Goal: Complete application form

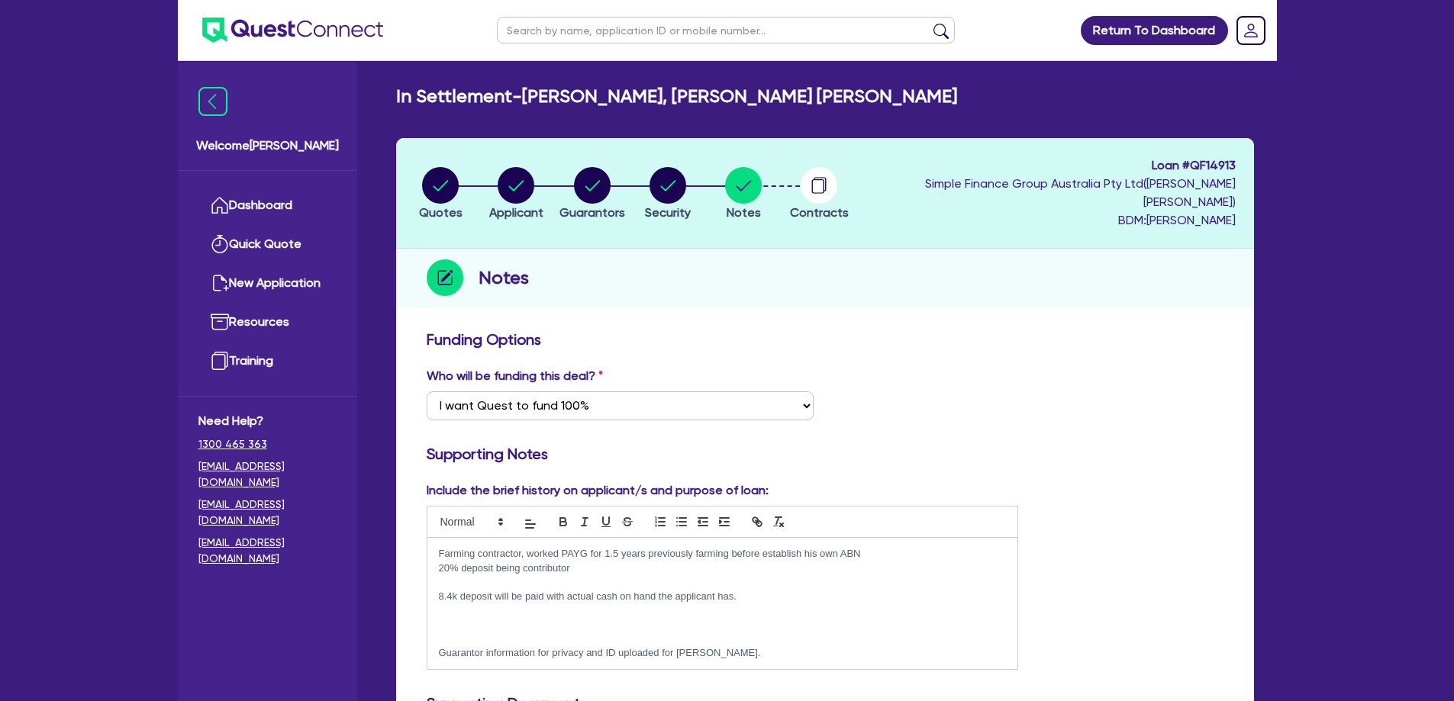
select select "Quest Finance - Own Book"
click at [600, 180] on icon "button" at bounding box center [592, 185] width 15 height 11
select select "MR"
select select "QLD"
select select "SINGLE"
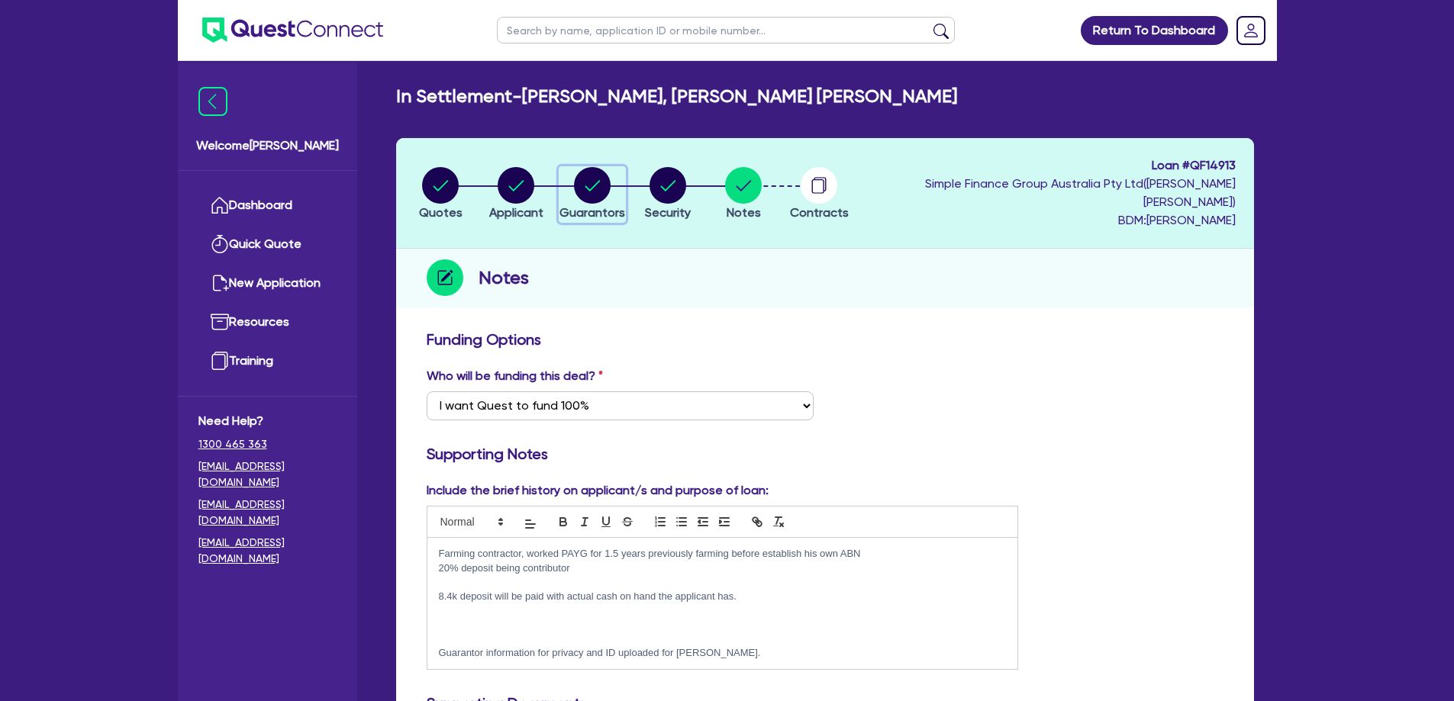
select select "CASH"
select select "HOUSEHOLD_PERSONAL"
select select "EQUIPMENT"
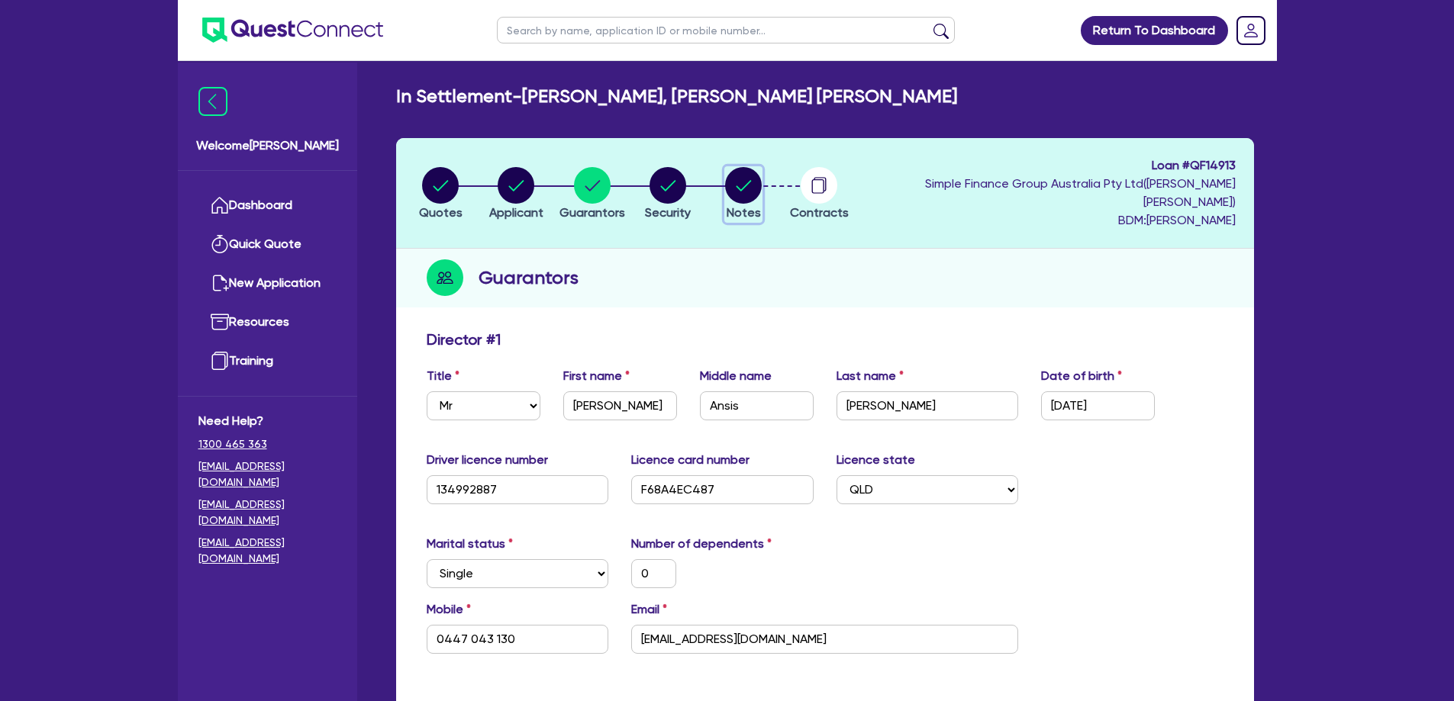
click at [762, 182] on circle "button" at bounding box center [743, 185] width 37 height 37
select select "Quest Finance - Own Book"
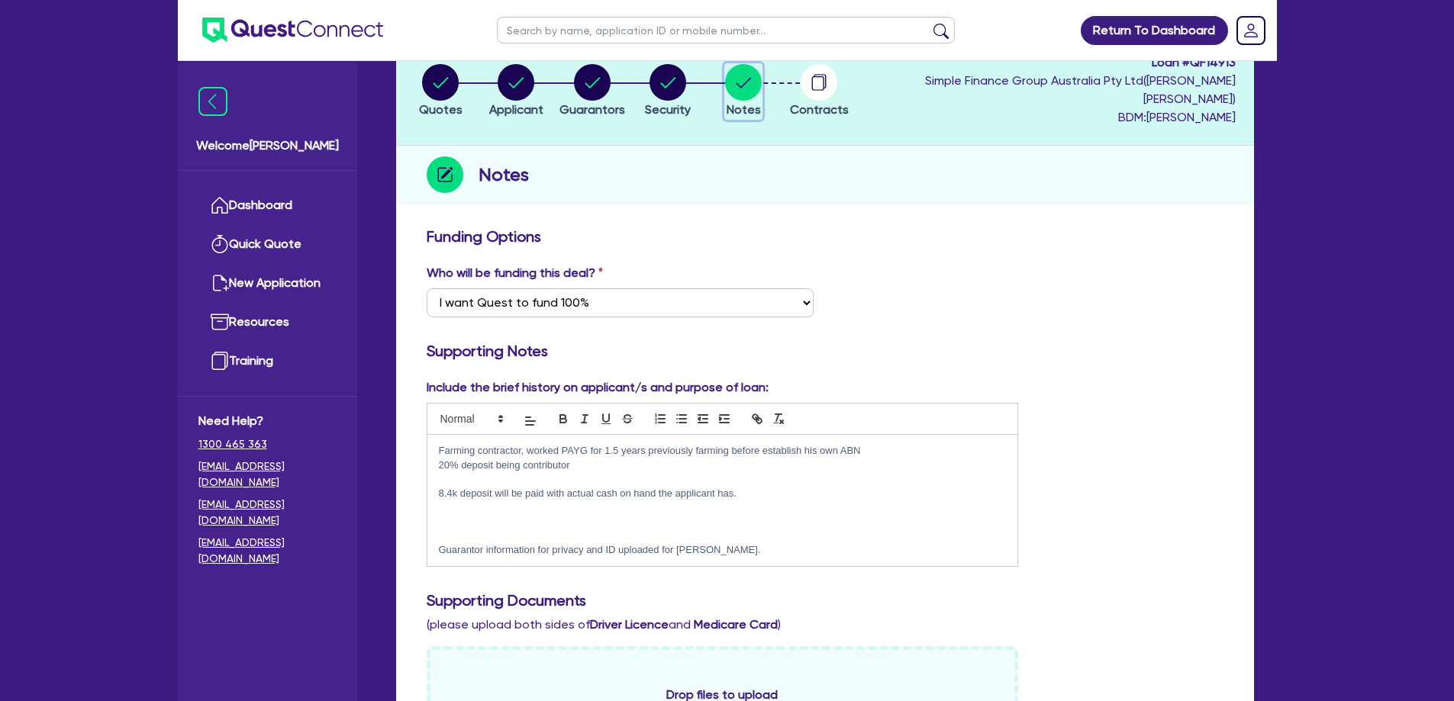
scroll to position [76, 0]
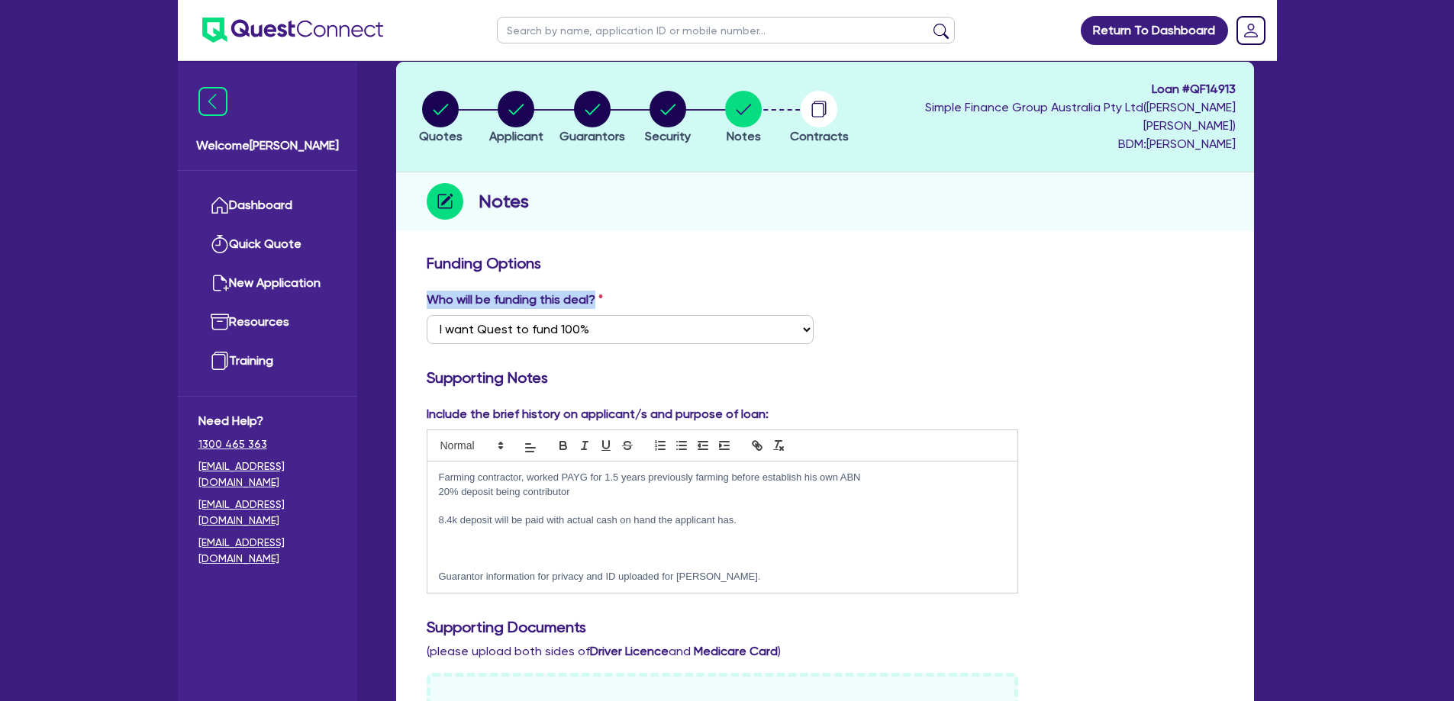
drag, startPoint x: 643, startPoint y: 281, endPoint x: 485, endPoint y: 270, distance: 157.6
click at [440, 111] on circle "button" at bounding box center [440, 109] width 37 height 37
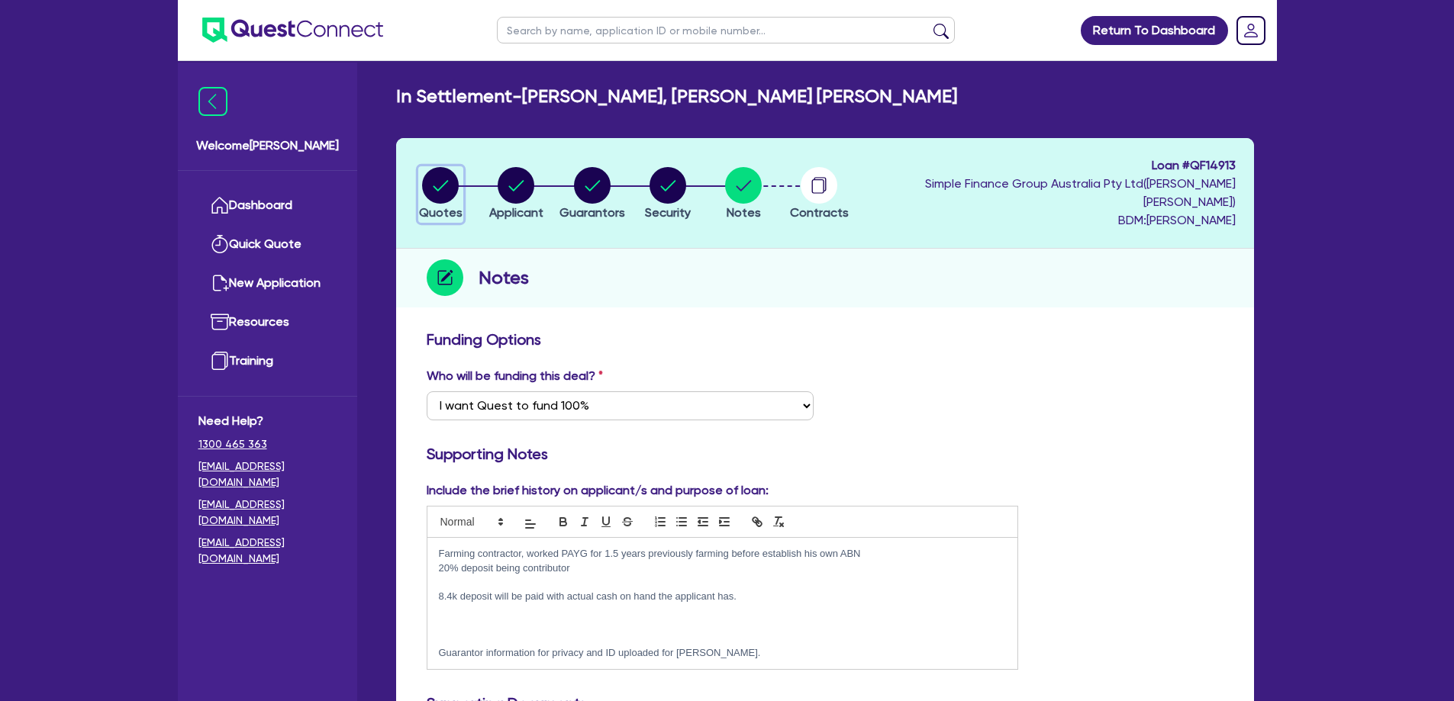
select select "CARS_AND_LIGHT_TRUCKS"
select select "VANS_AND_UTES"
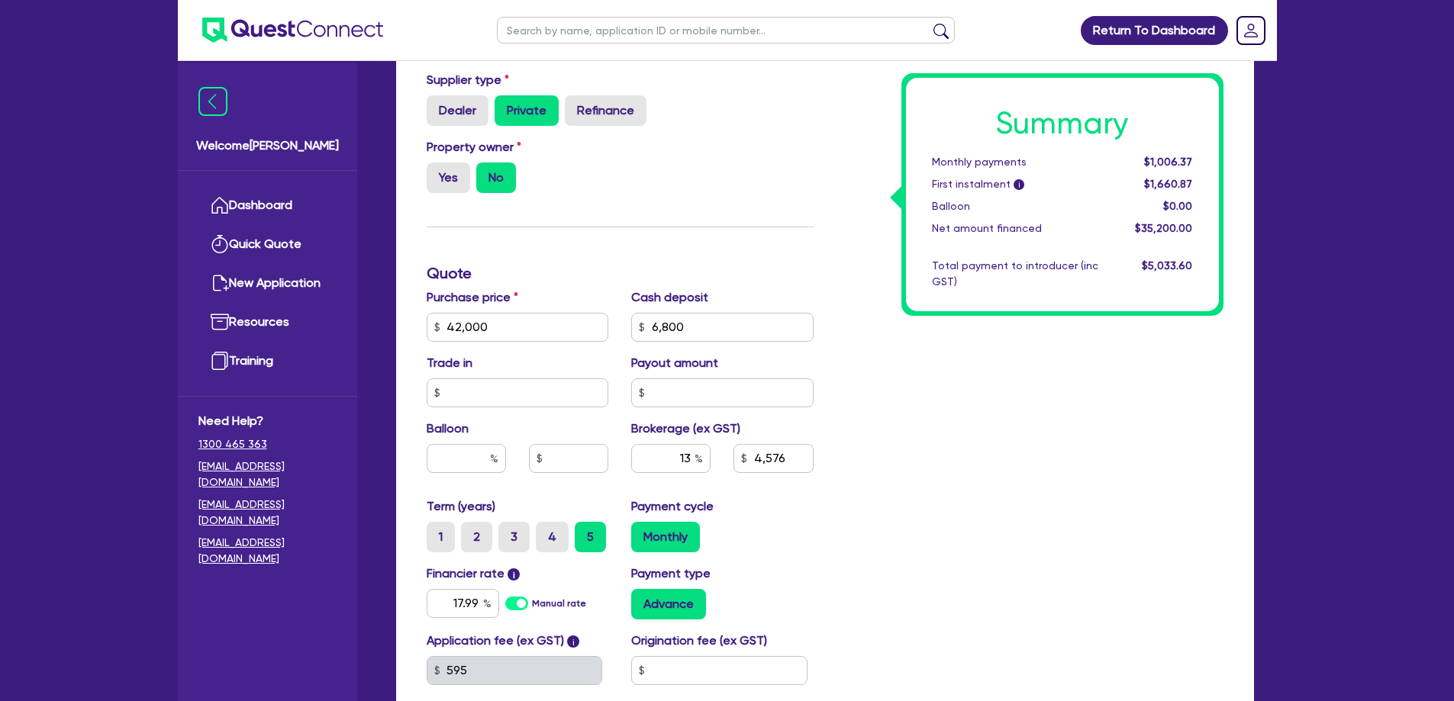
scroll to position [534, 0]
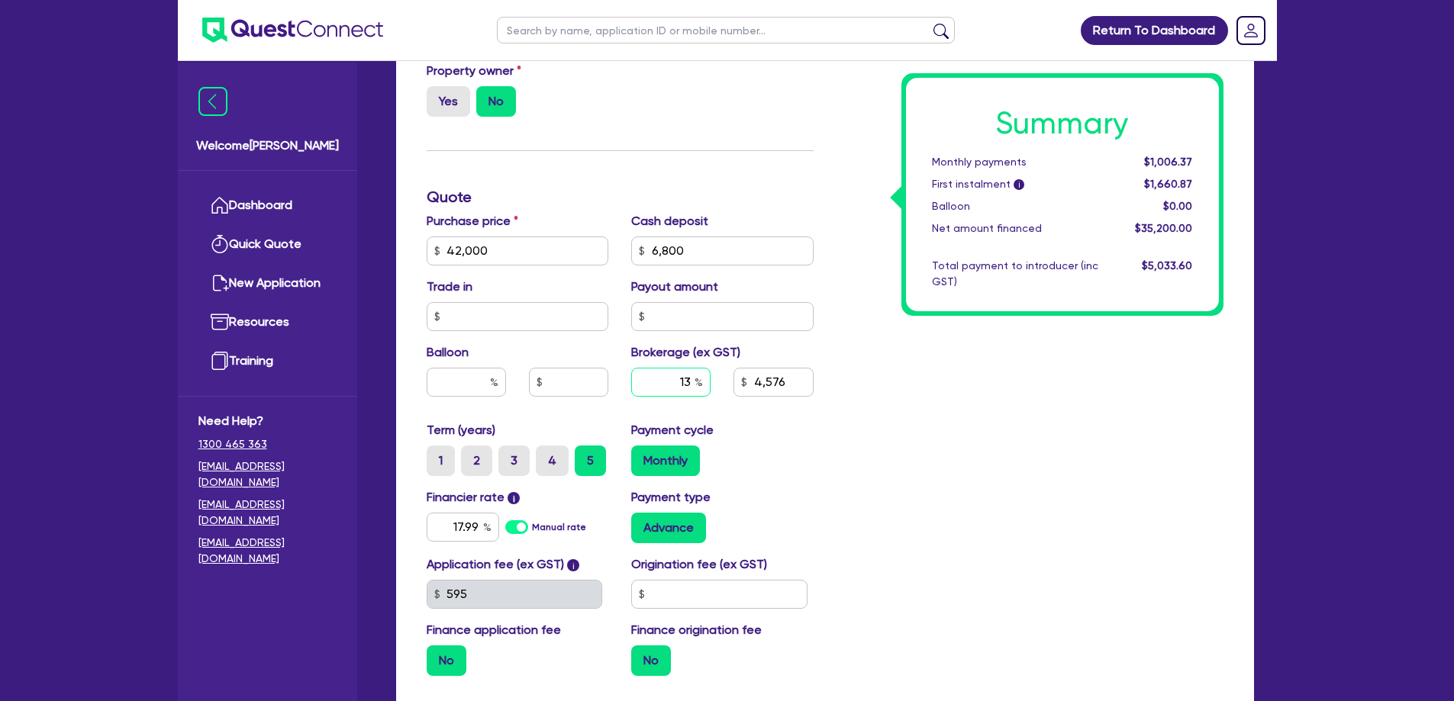
drag, startPoint x: 658, startPoint y: 361, endPoint x: 769, endPoint y: 369, distance: 111.7
click at [753, 368] on div "13 4,576" at bounding box center [722, 388] width 205 height 41
type input "42,000"
type input "6,800"
type input "4,576"
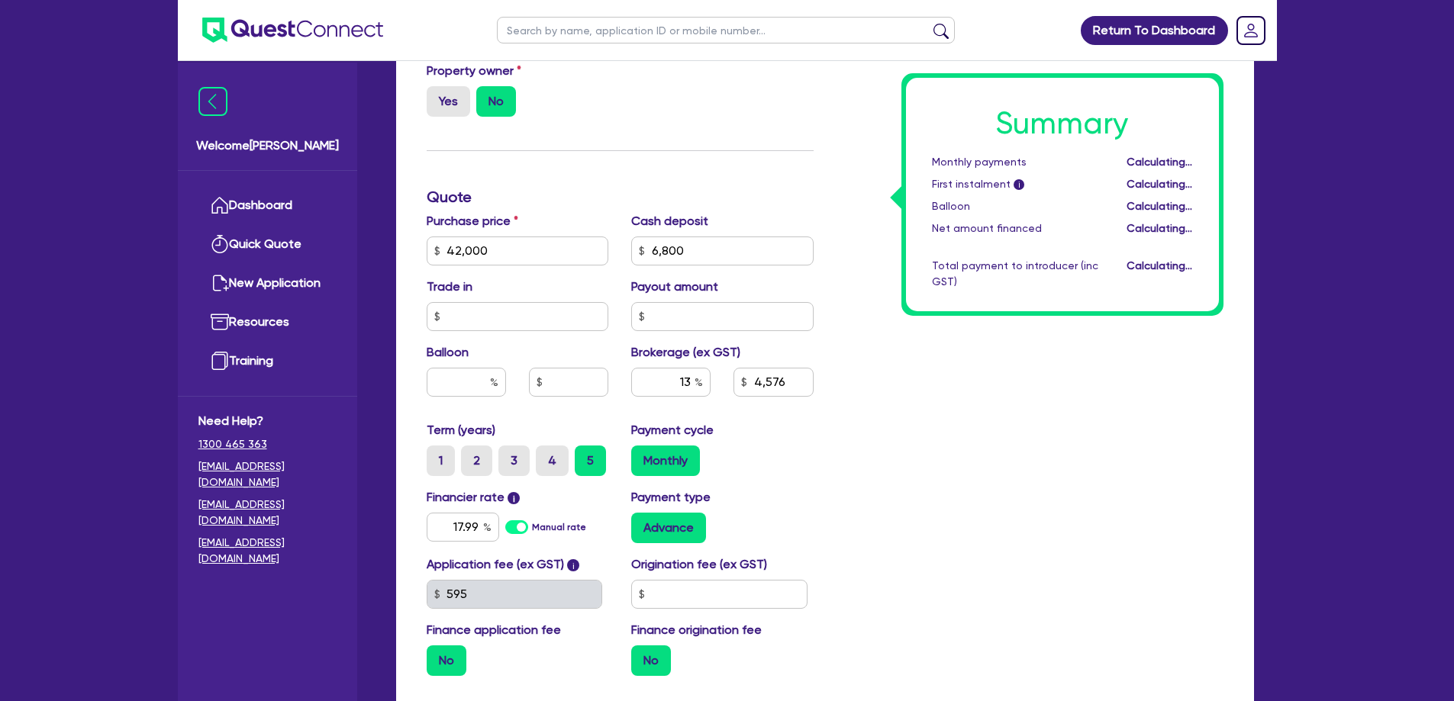
click at [858, 371] on div "Summary Monthly payments Calculating... First instalment i Calculating... Ballo…" at bounding box center [1030, 242] width 410 height 892
type input "42,000"
type input "6,800"
type input "4,576"
drag, startPoint x: 674, startPoint y: 366, endPoint x: 743, endPoint y: 364, distance: 69.5
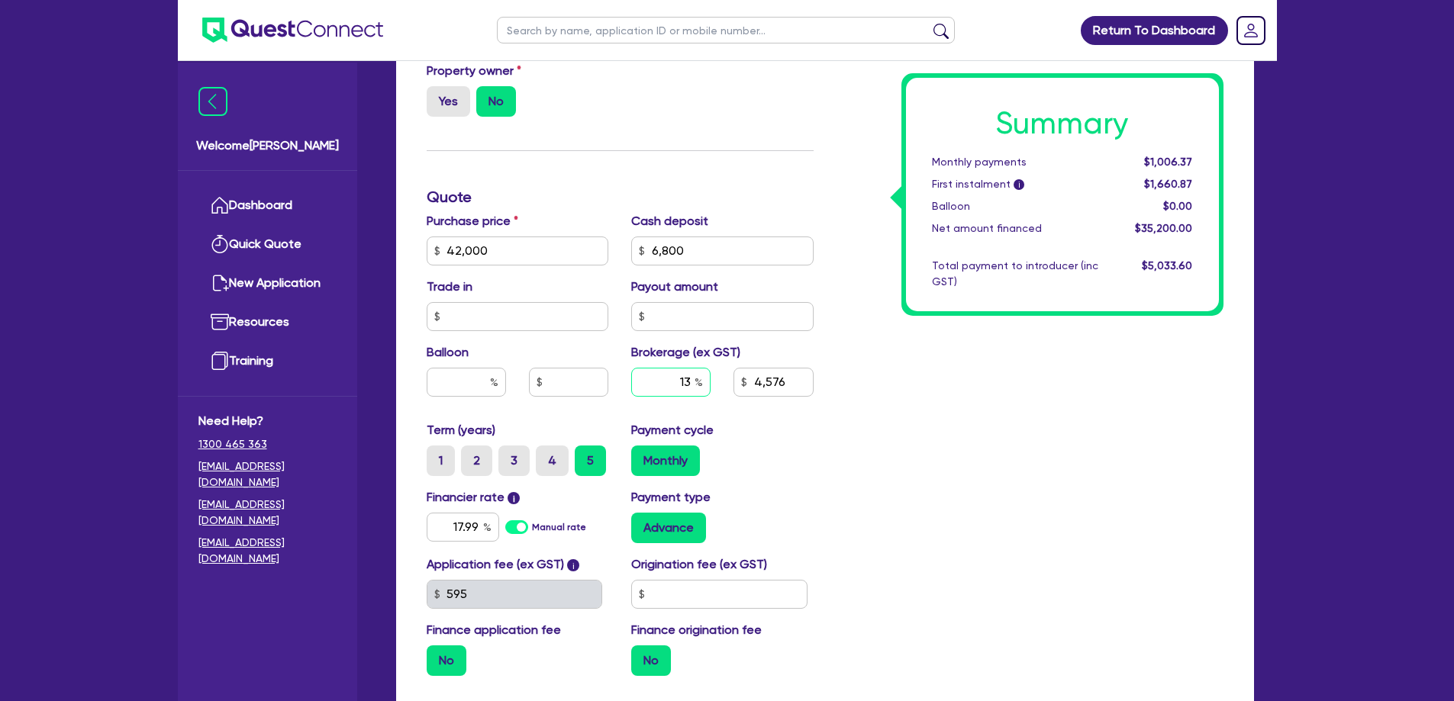
click at [743, 368] on div "13 4,576" at bounding box center [722, 388] width 205 height 41
click at [831, 362] on div "Summary Monthly payments $1,006.37 First instalment i $1,660.87 Balloon $0.00 N…" at bounding box center [1030, 242] width 410 height 892
drag, startPoint x: 666, startPoint y: 365, endPoint x: 734, endPoint y: 366, distance: 67.9
click at [713, 368] on div "13" at bounding box center [671, 388] width 102 height 41
click at [867, 369] on div "Summary Monthly payments $1,006.37 First instalment i $1,660.87 Balloon $0.00 N…" at bounding box center [1030, 242] width 410 height 892
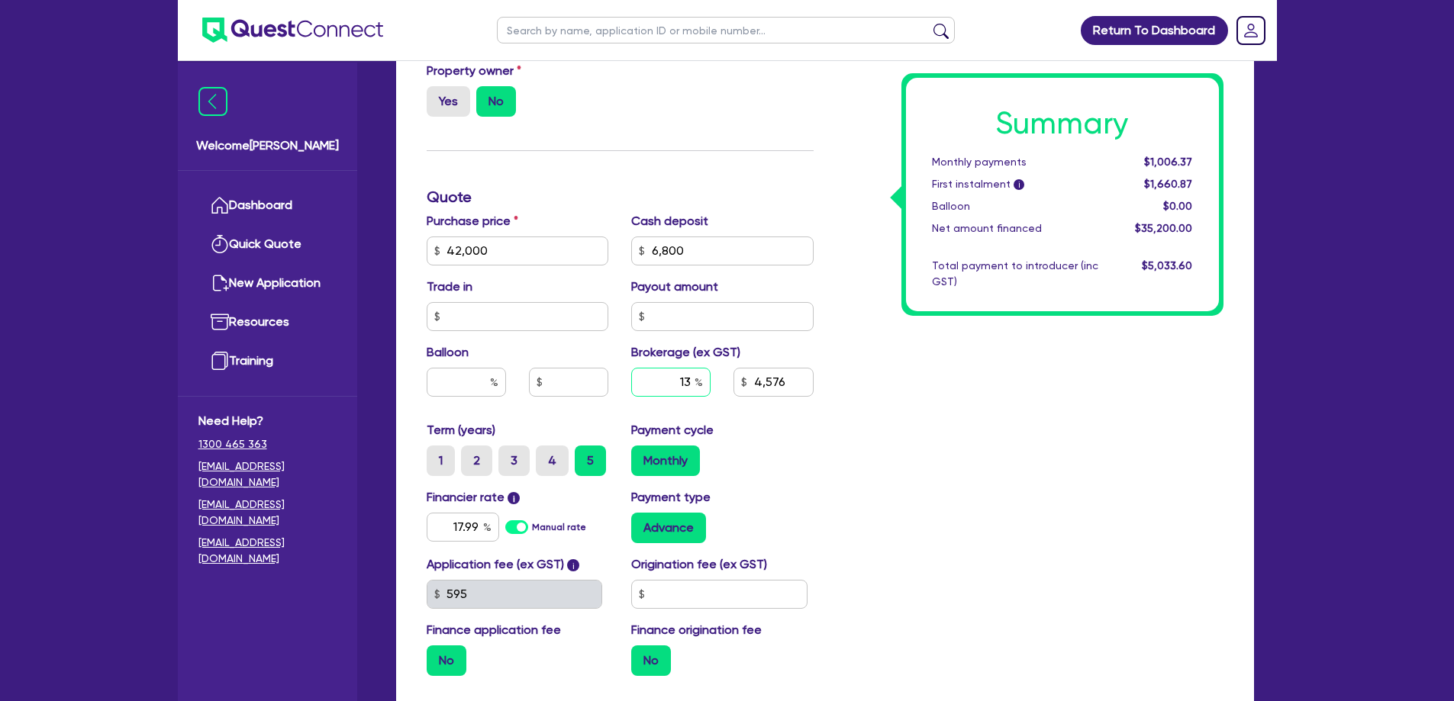
drag, startPoint x: 673, startPoint y: 366, endPoint x: 853, endPoint y: 385, distance: 181.1
click at [768, 376] on div "13 4,576" at bounding box center [722, 388] width 205 height 41
click at [898, 381] on div "Summary Monthly payments $1,006.37 First instalment i $1,660.87 Balloon $0.00 N…" at bounding box center [1030, 242] width 410 height 892
drag, startPoint x: 767, startPoint y: 324, endPoint x: 636, endPoint y: 330, distance: 131.5
click at [636, 330] on div "Purchase price 42,000 Cash deposit 6,800 Trade in Payout amount Balloon Brokera…" at bounding box center [620, 316] width 410 height 209
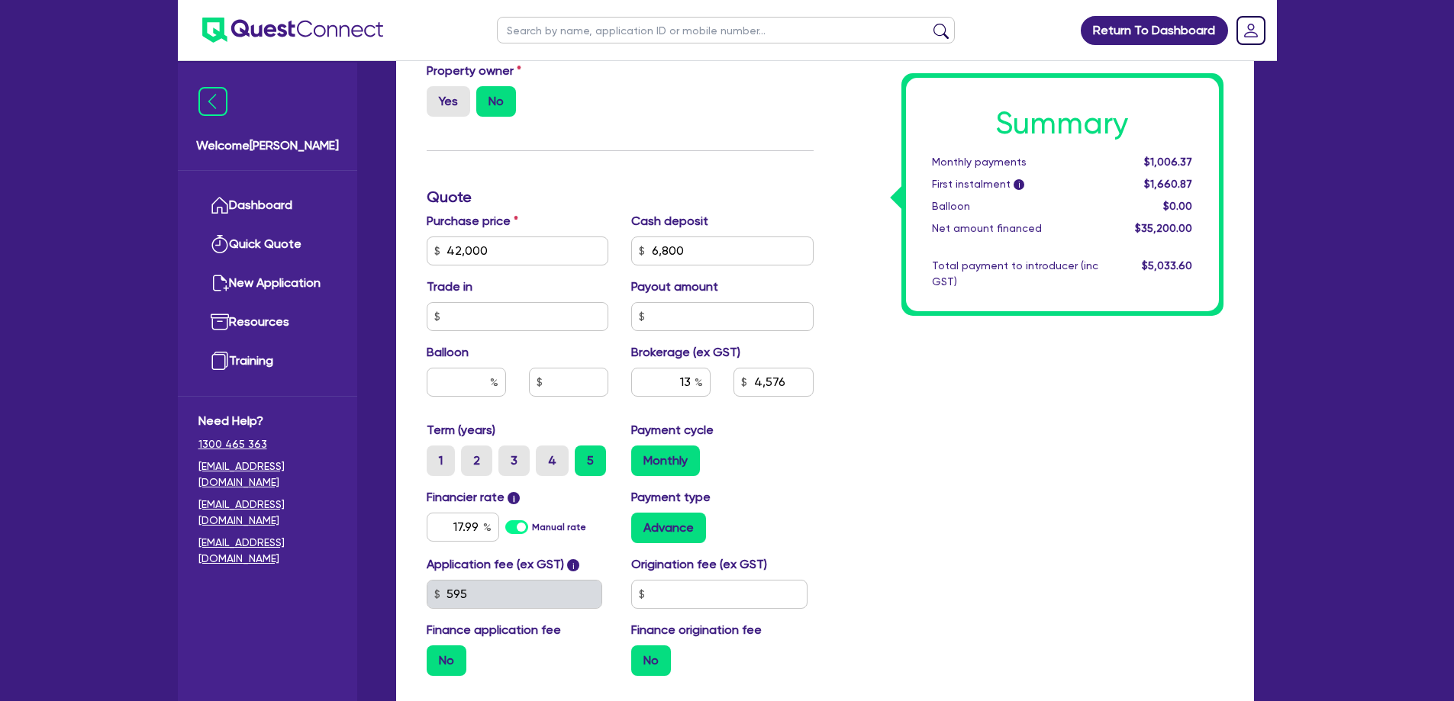
click at [630, 343] on div "Brokerage (ex GST) 13 4,576" at bounding box center [722, 376] width 205 height 66
drag, startPoint x: 624, startPoint y: 331, endPoint x: 793, endPoint y: 341, distance: 169.7
click at [793, 343] on div "Brokerage (ex GST) 13 4,576" at bounding box center [722, 376] width 205 height 66
drag, startPoint x: 793, startPoint y: 341, endPoint x: 640, endPoint y: 339, distance: 153.4
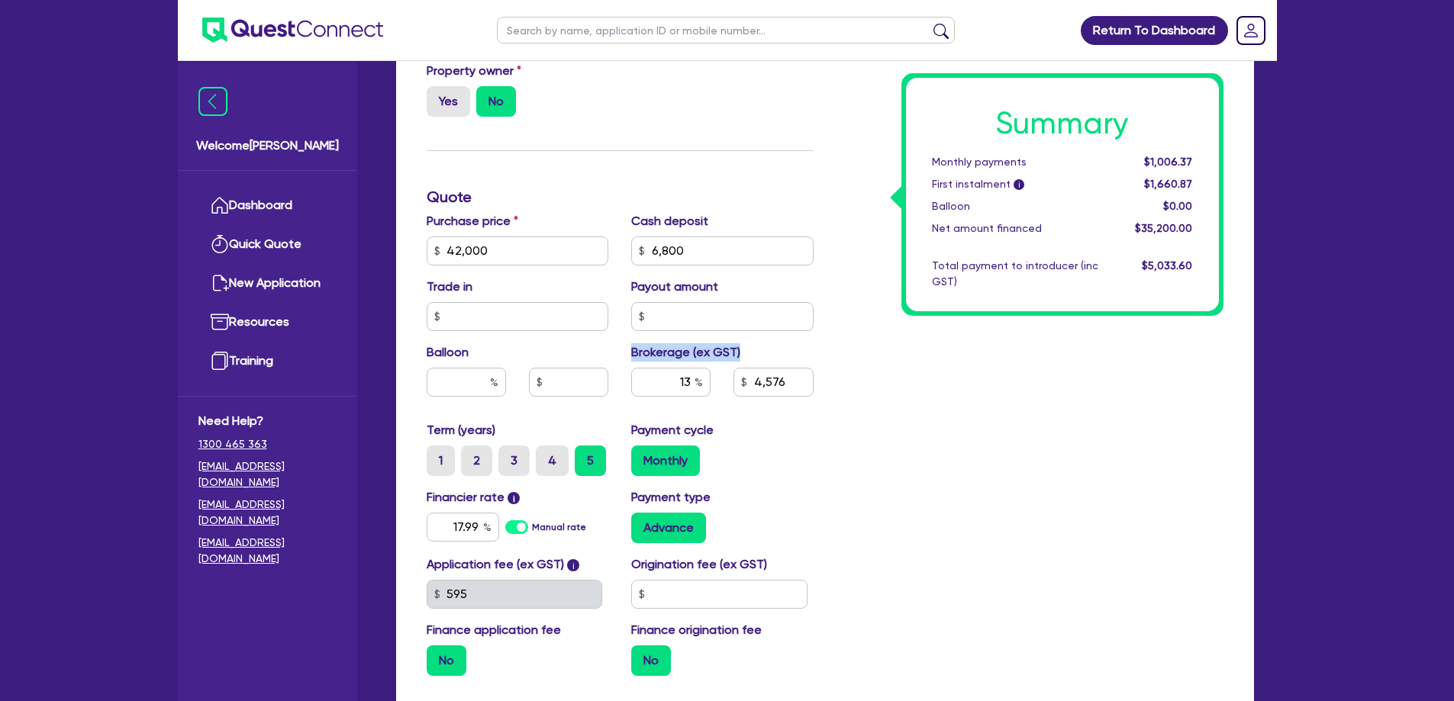
click at [640, 343] on div "Brokerage (ex GST) 13 4,576" at bounding box center [722, 376] width 205 height 66
click at [634, 343] on label "Brokerage (ex GST)" at bounding box center [685, 352] width 109 height 18
drag, startPoint x: 628, startPoint y: 334, endPoint x: 798, endPoint y: 330, distance: 170.2
click at [798, 343] on div "Brokerage (ex GST) 13 4,576" at bounding box center [722, 376] width 205 height 66
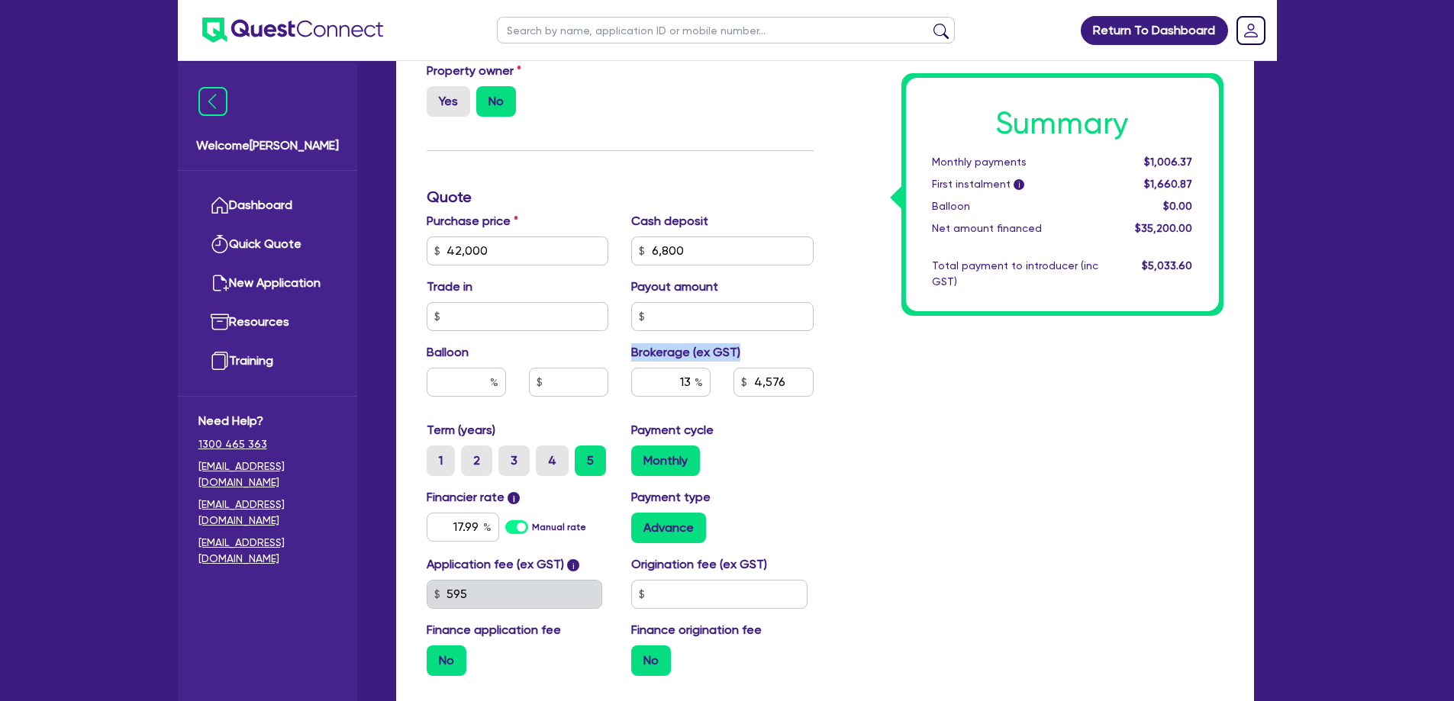
drag, startPoint x: 798, startPoint y: 330, endPoint x: 631, endPoint y: 329, distance: 167.2
click at [631, 343] on div "Brokerage (ex GST) 13 4,576" at bounding box center [722, 376] width 205 height 66
click at [631, 343] on label "Brokerage (ex GST)" at bounding box center [685, 352] width 109 height 18
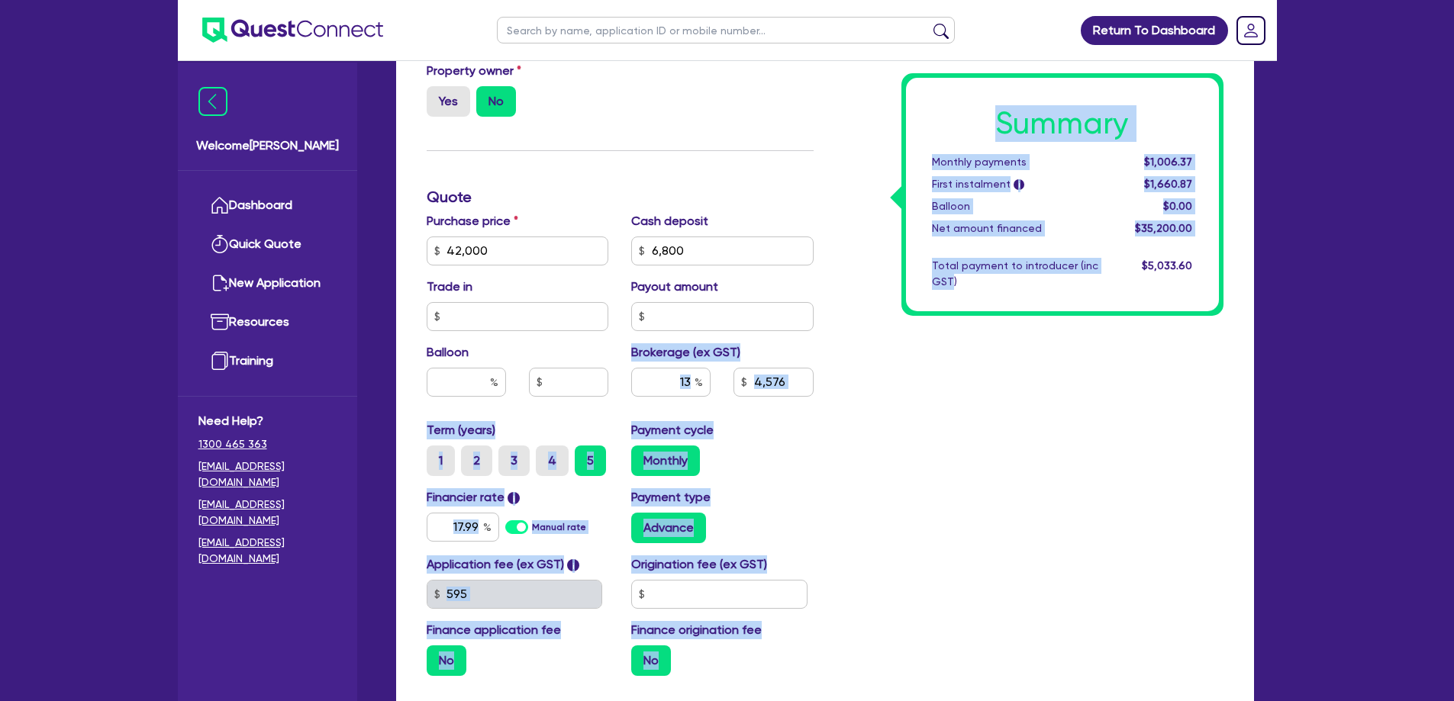
drag, startPoint x: 631, startPoint y: 329, endPoint x: 858, endPoint y: 316, distance: 227.1
click at [858, 316] on div "Finance type Chattel Mortgage Asset type category Select Cars and light trucks …" at bounding box center [825, 242] width 820 height 892
click at [846, 322] on div "Summary Monthly payments $1,006.37 First instalment i $1,660.87 Balloon $0.00 N…" at bounding box center [1030, 242] width 410 height 892
drag, startPoint x: 826, startPoint y: 324, endPoint x: 595, endPoint y: 323, distance: 231.3
click at [595, 323] on div "Finance type Chattel Mortgage Asset type category Select Cars and light trucks …" at bounding box center [825, 242] width 820 height 892
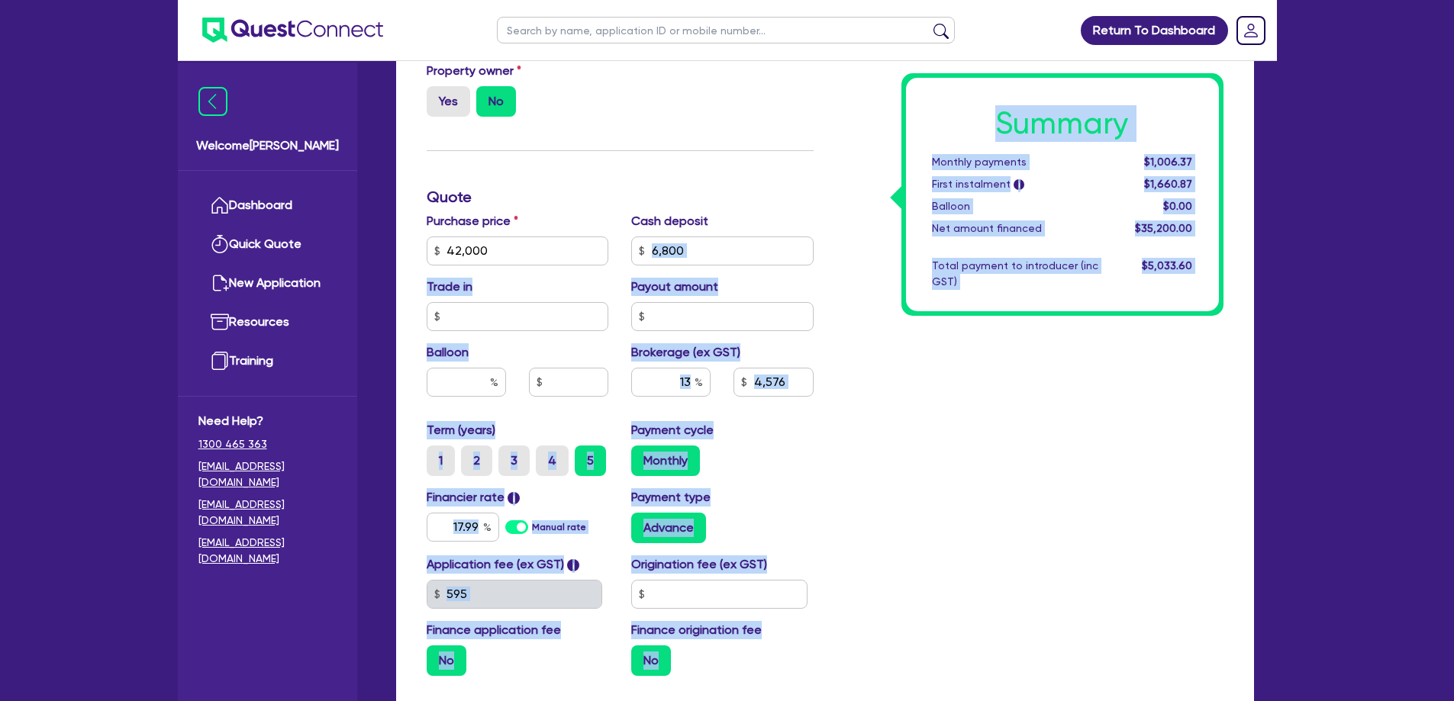
drag, startPoint x: 1085, startPoint y: 686, endPoint x: 763, endPoint y: 183, distance: 597.3
click at [760, 201] on form "Finance type Chattel Mortgage Asset type category Select Cars and light trucks …" at bounding box center [825, 266] width 797 height 940
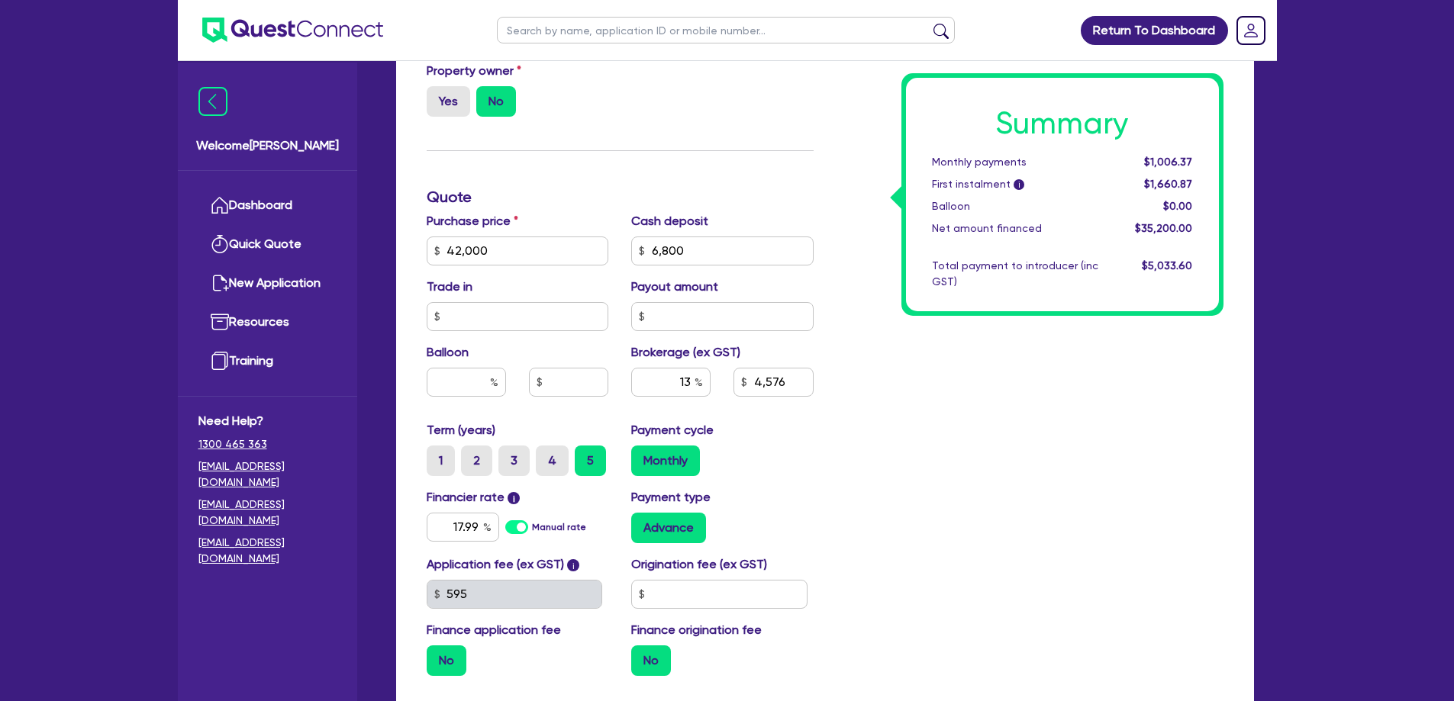
click at [768, 135] on div "Finance type Chattel Mortgage Asset type category Select Cars and light trucks …" at bounding box center [620, 242] width 410 height 892
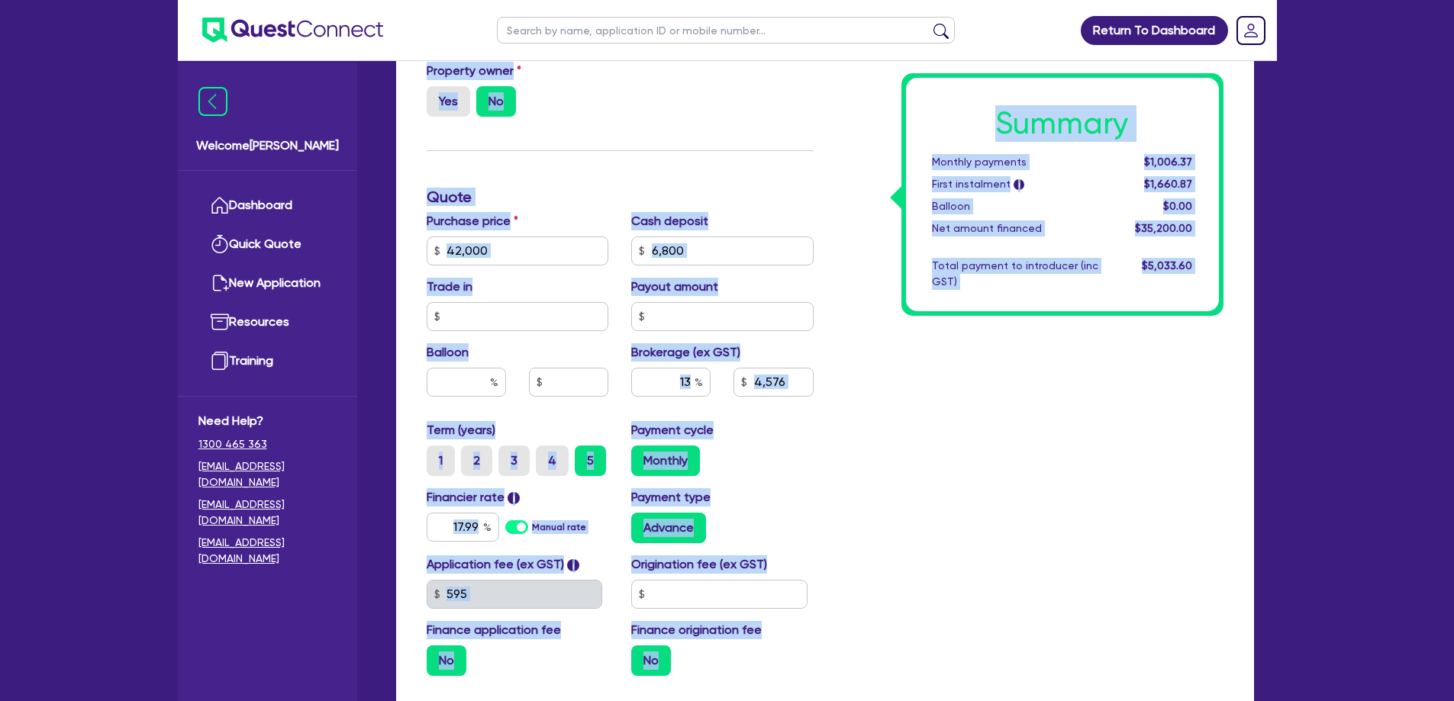
scroll to position [674, 0]
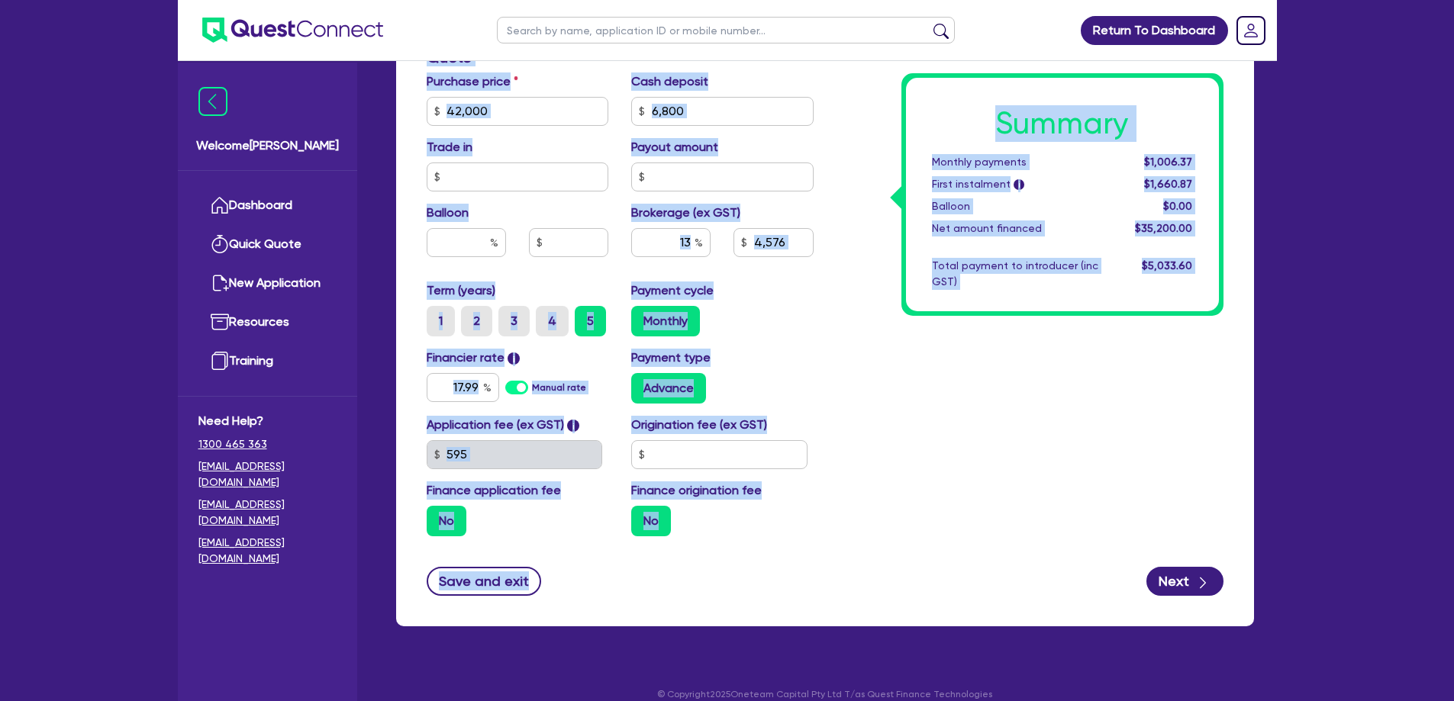
drag, startPoint x: 767, startPoint y: 120, endPoint x: 1057, endPoint y: 711, distance: 658.8
click at [1057, 701] on html "Return To Dashboard Edit Profile Logout Welcome Hayden Dashboard Quick Quote Ne…" at bounding box center [727, 23] width 1454 height 1394
click at [1039, 572] on div "Save and exit Next" at bounding box center [825, 581] width 820 height 29
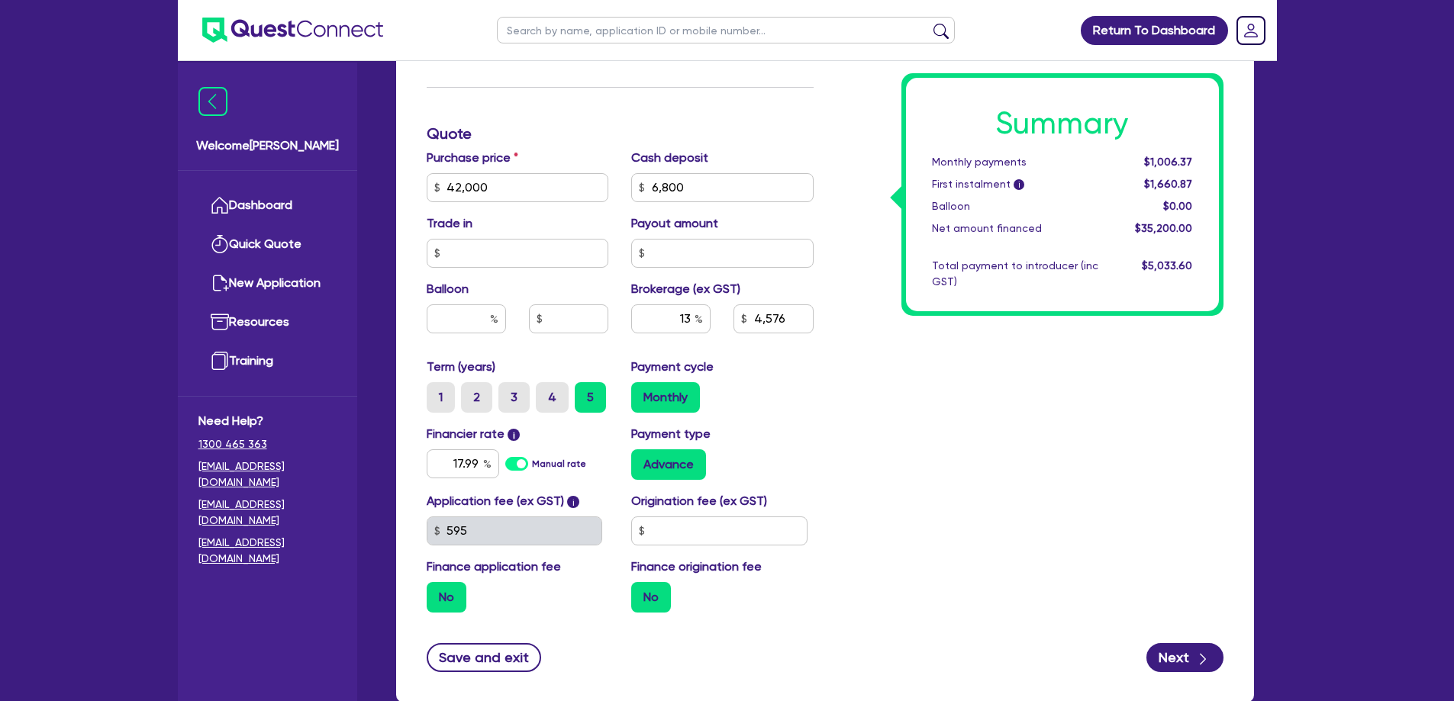
scroll to position [63, 0]
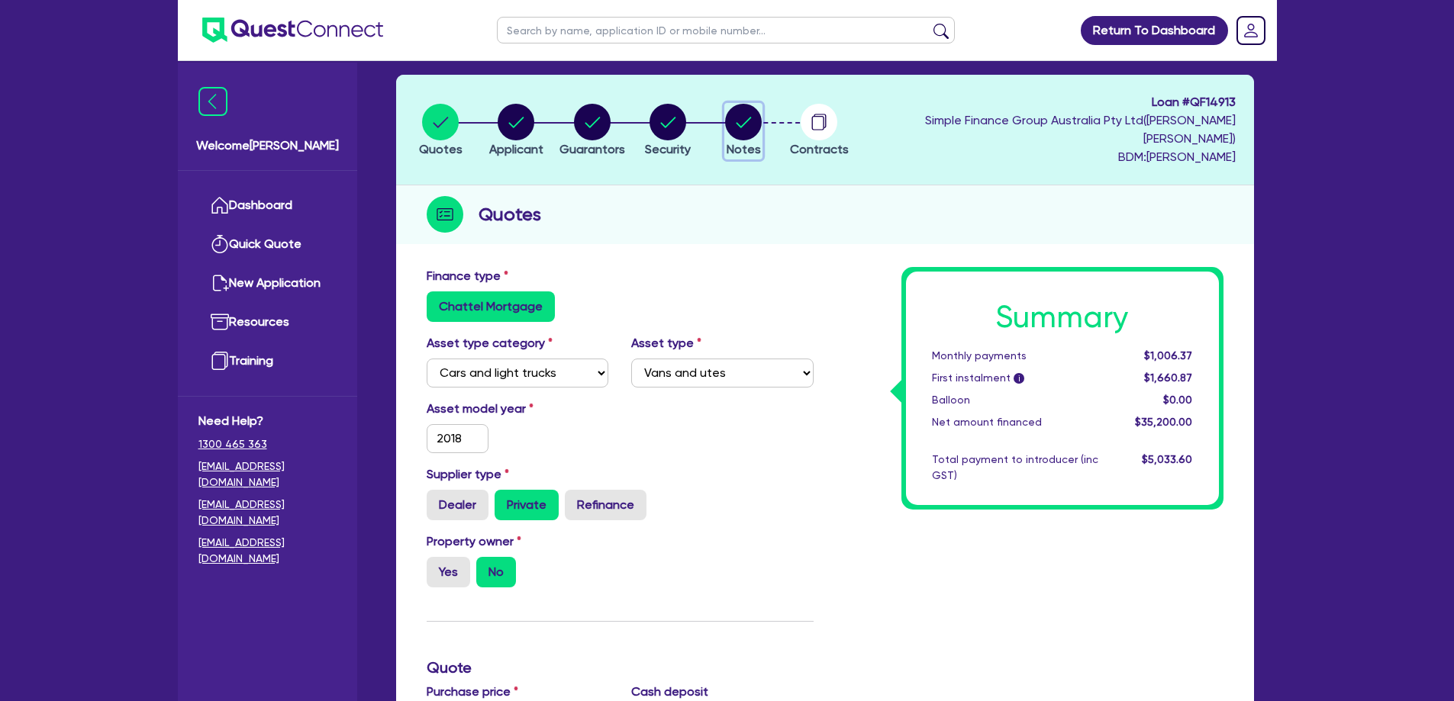
click at [762, 120] on circle "button" at bounding box center [743, 122] width 37 height 37
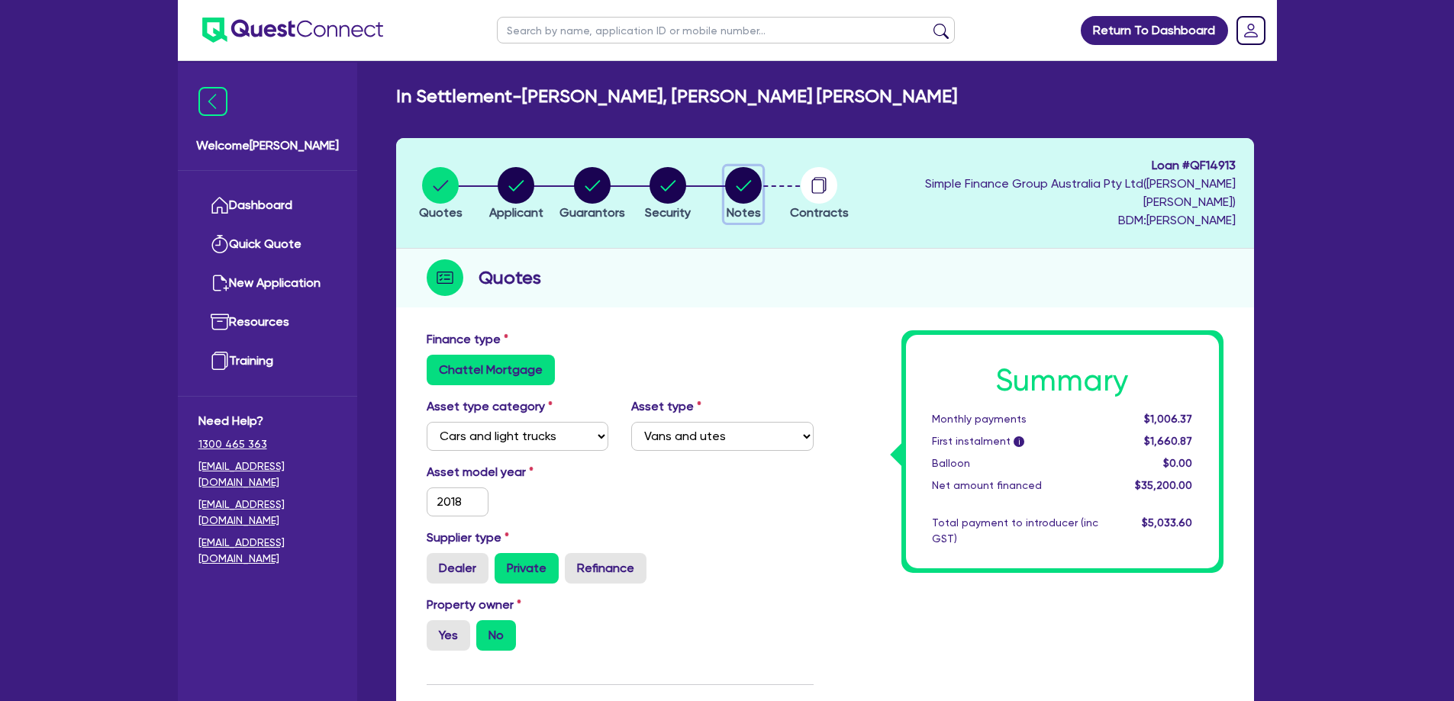
select select "Quest Finance - Own Book"
